Goal: Navigation & Orientation: Understand site structure

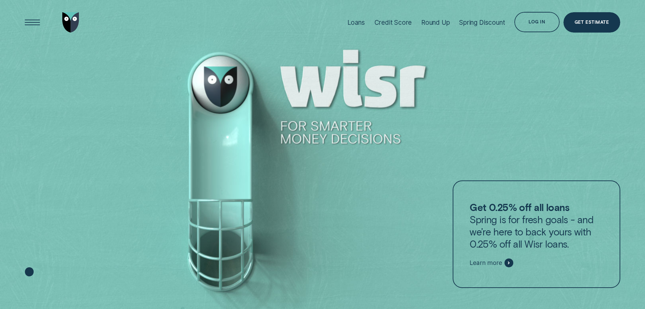
click at [612, 143] on div at bounding box center [322, 154] width 645 height 309
click at [30, 15] on div "Open Menu" at bounding box center [32, 22] width 29 height 29
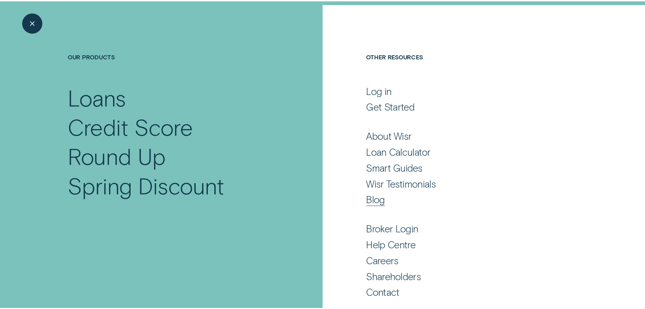
scroll to position [45, 0]
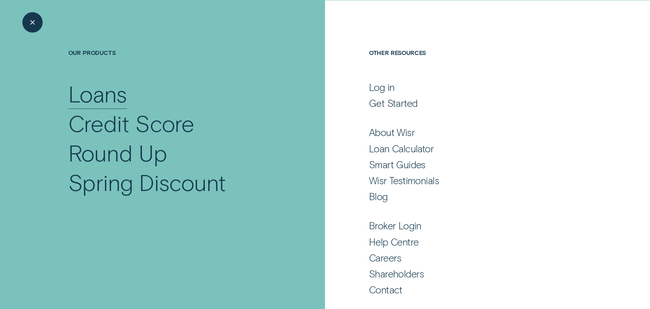
click at [98, 92] on div "Loans" at bounding box center [97, 93] width 59 height 29
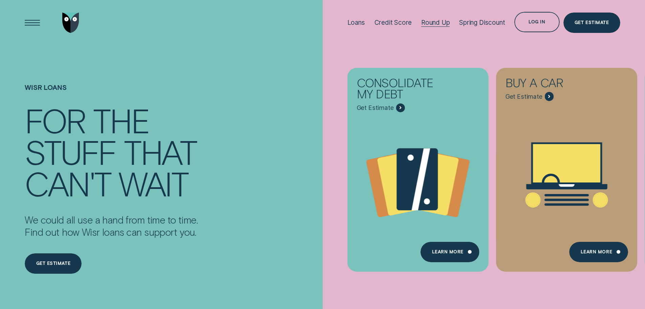
click at [426, 20] on div "Round Up" at bounding box center [435, 23] width 29 height 8
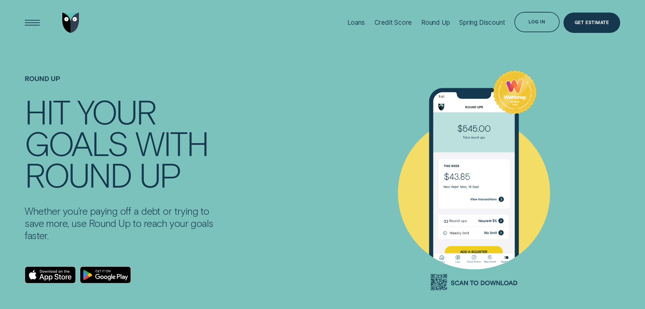
click at [75, 23] on img "Go to home page" at bounding box center [70, 23] width 17 height 20
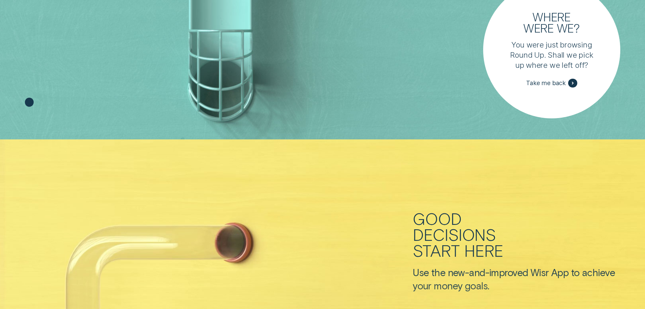
scroll to position [373, 0]
